Goal: Task Accomplishment & Management: Use online tool/utility

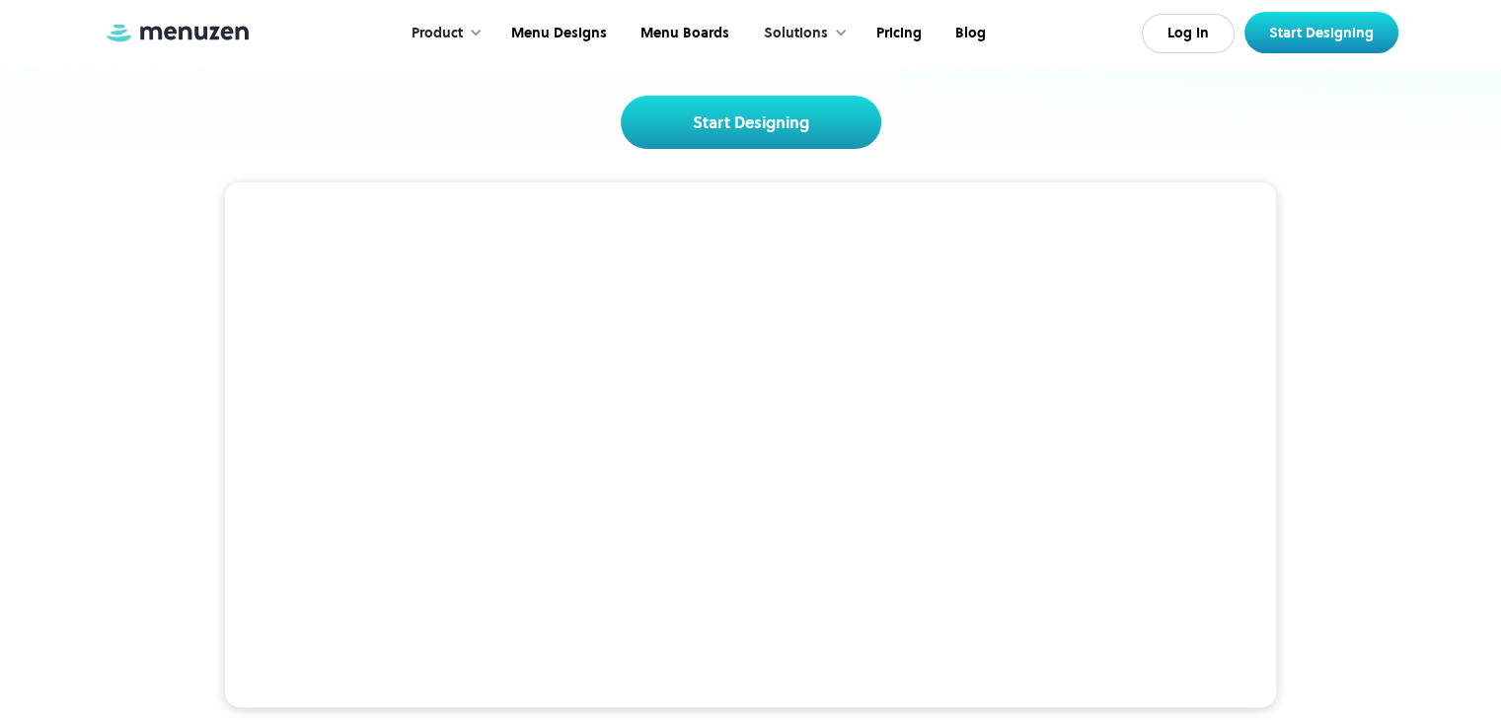
click at [512, 208] on video at bounding box center [750, 446] width 1051 height 526
click at [507, 232] on video at bounding box center [750, 446] width 1051 height 526
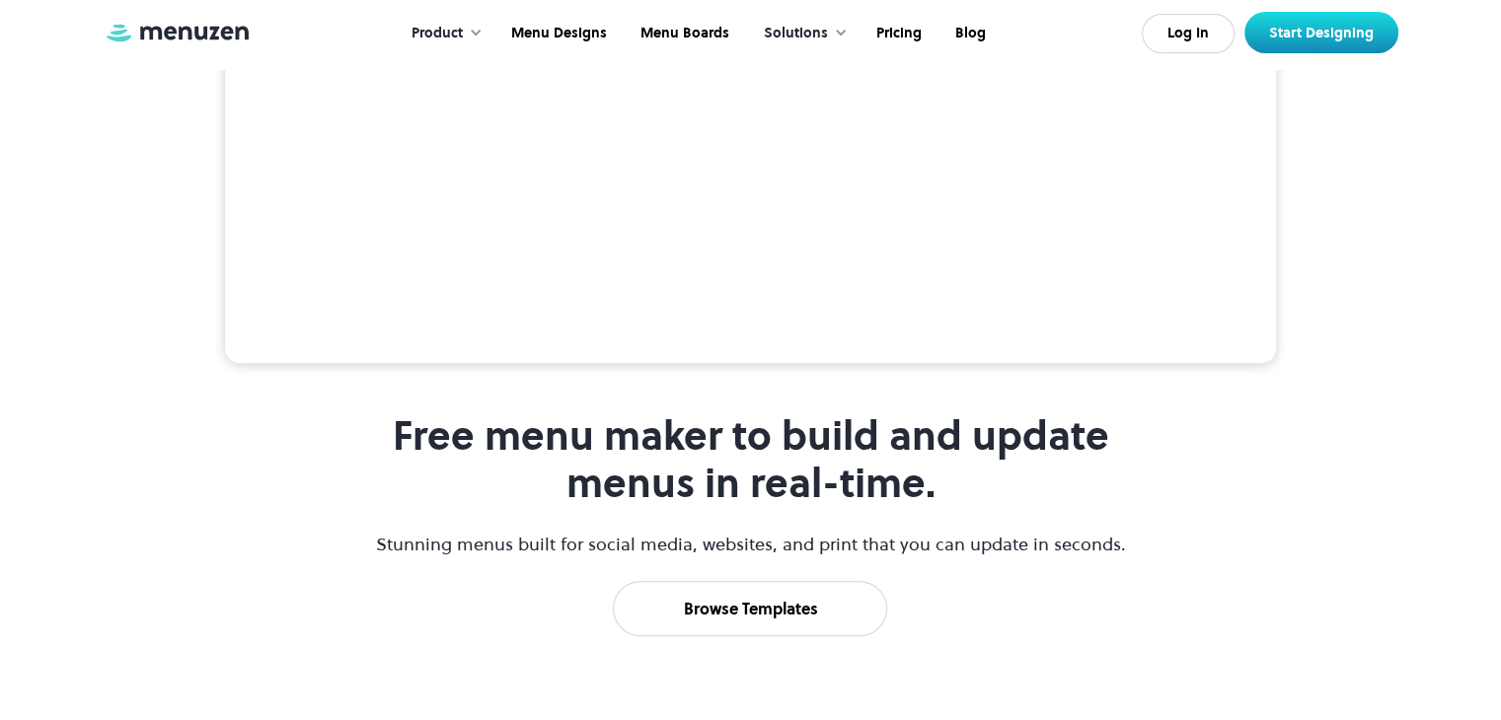
scroll to position [592, 0]
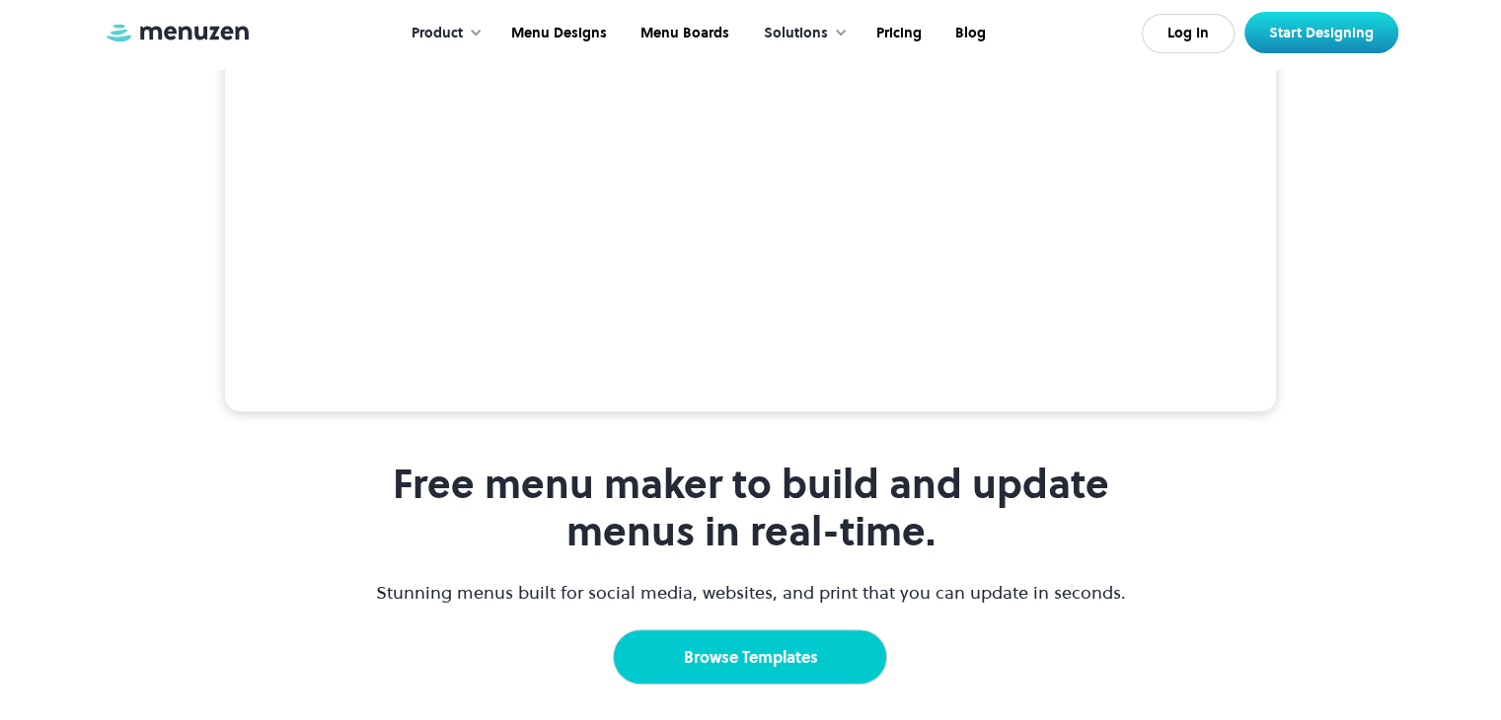
click at [779, 630] on link "Browse Templates" at bounding box center [750, 657] width 274 height 55
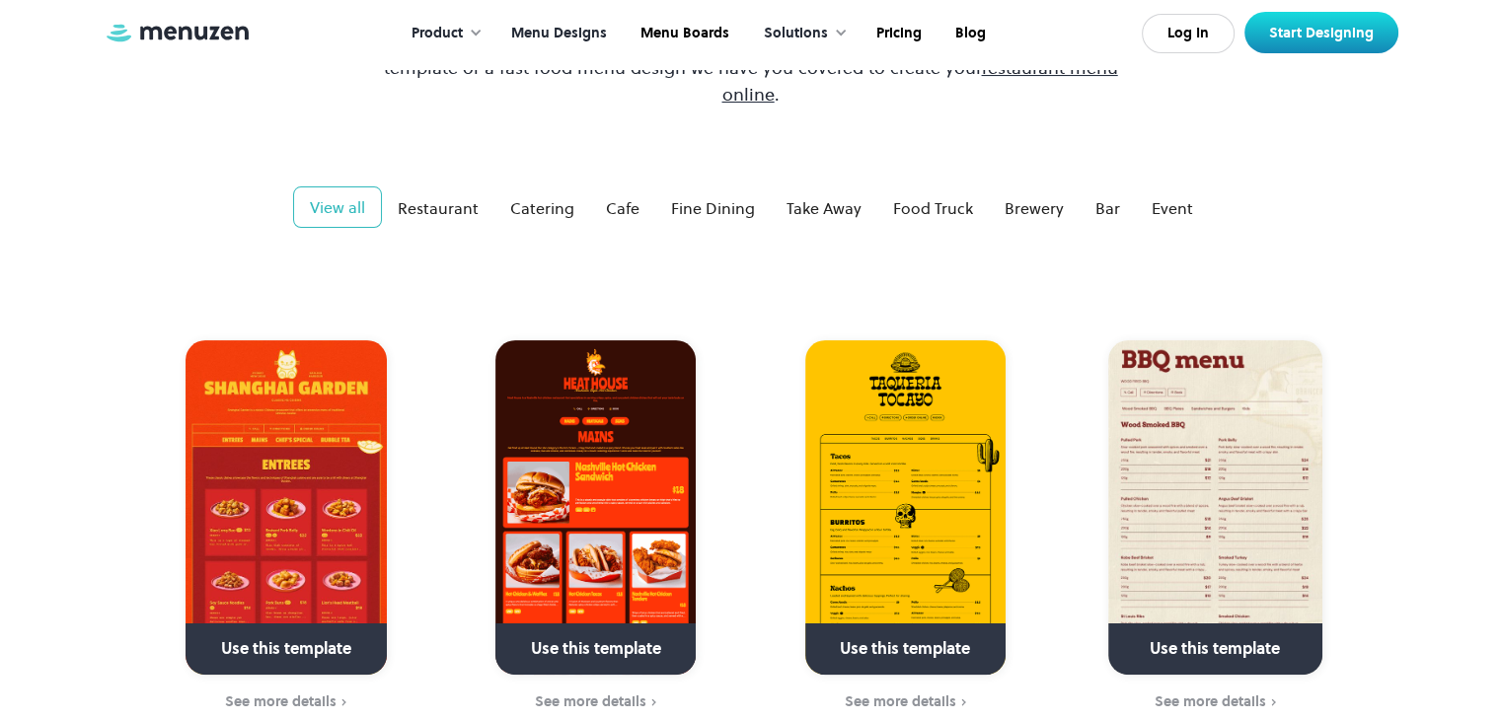
scroll to position [296, 0]
click at [454, 195] on div "Restaurant" at bounding box center [438, 207] width 81 height 24
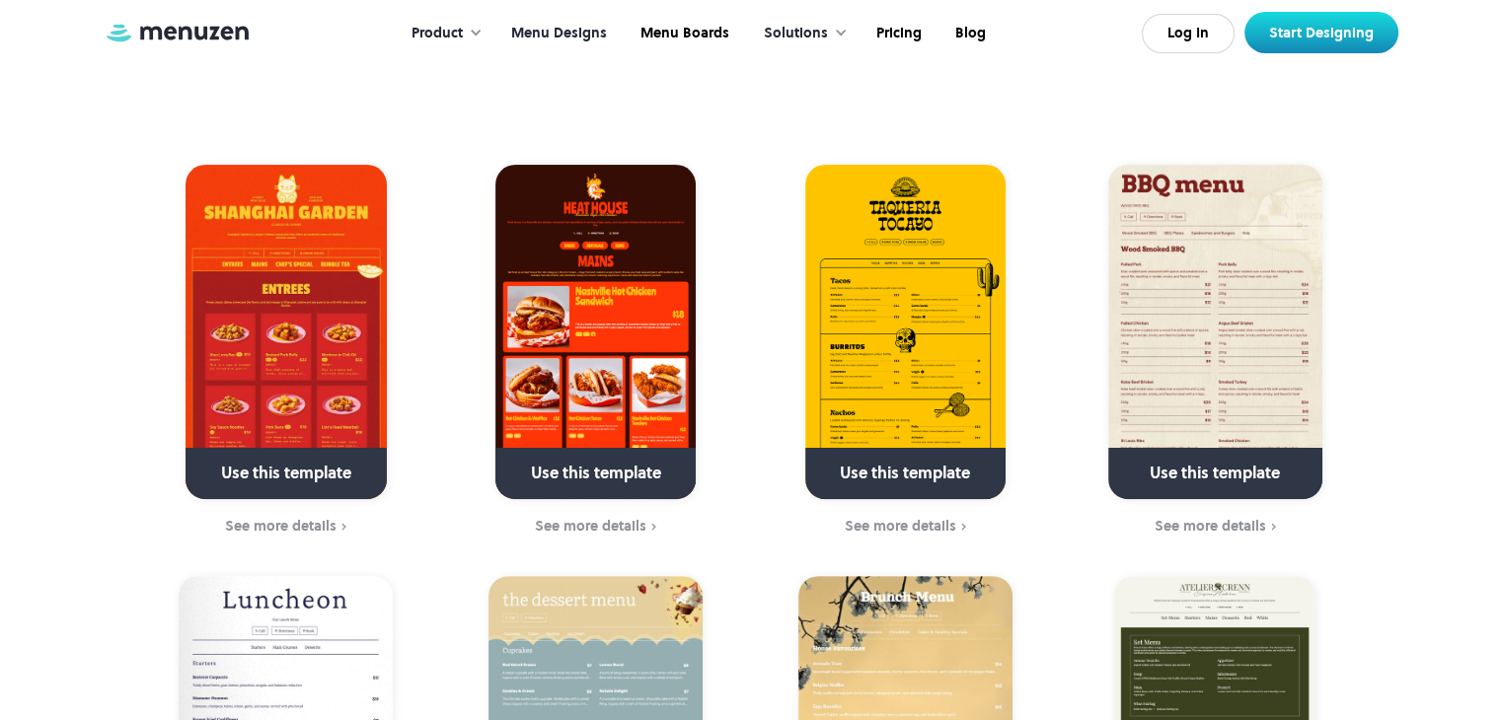
scroll to position [493, 0]
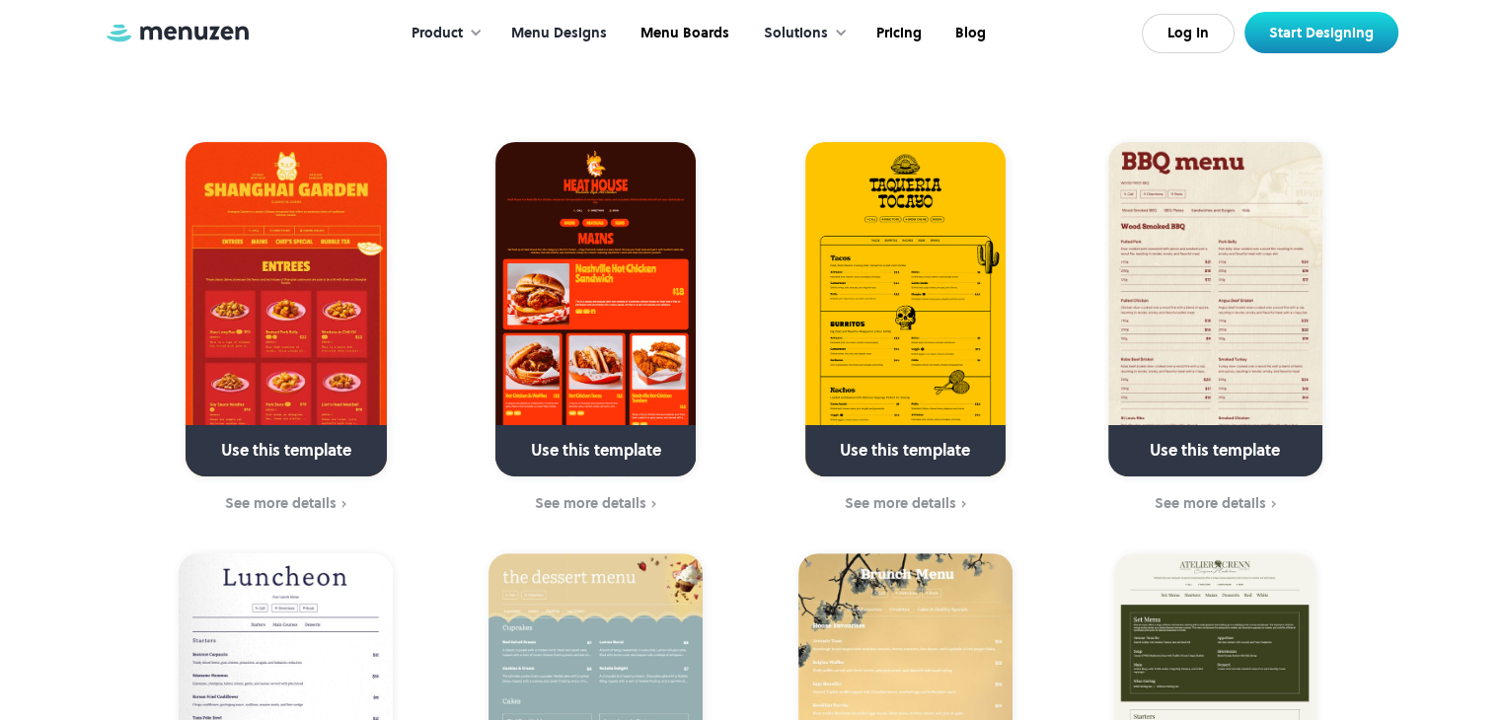
click at [896, 296] on img at bounding box center [905, 309] width 200 height 335
